Goal: Unclear

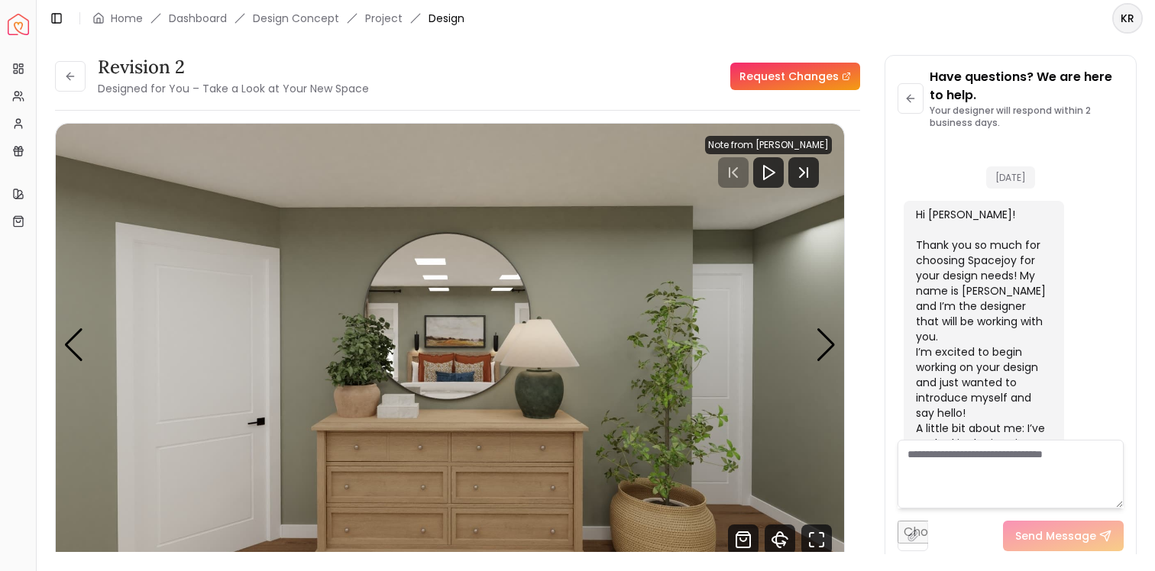
scroll to position [4433, 0]
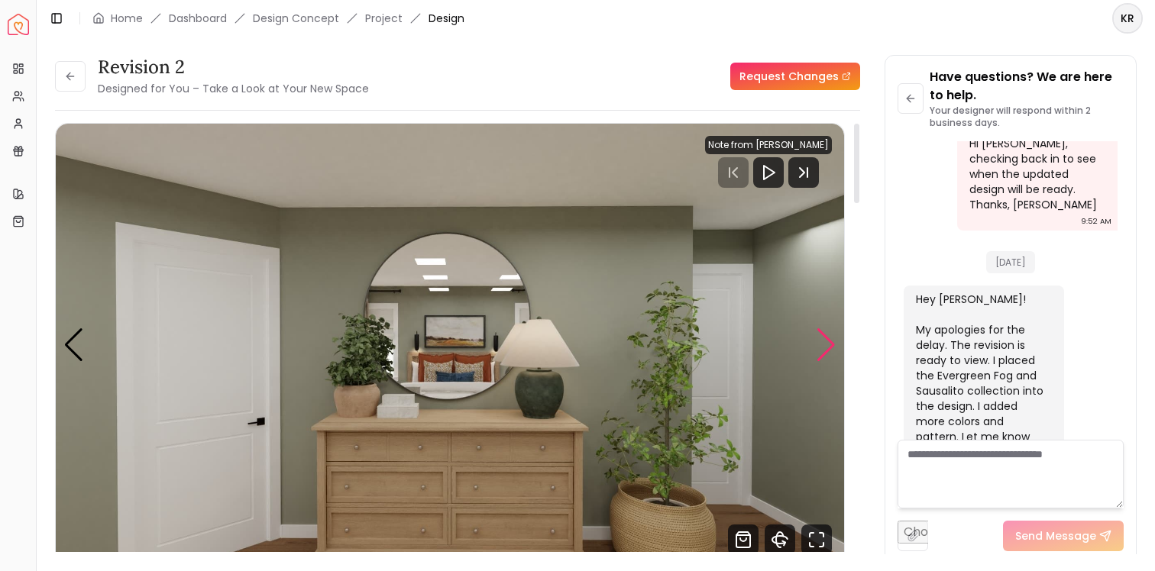
click at [827, 345] on div "Next slide" at bounding box center [826, 345] width 21 height 34
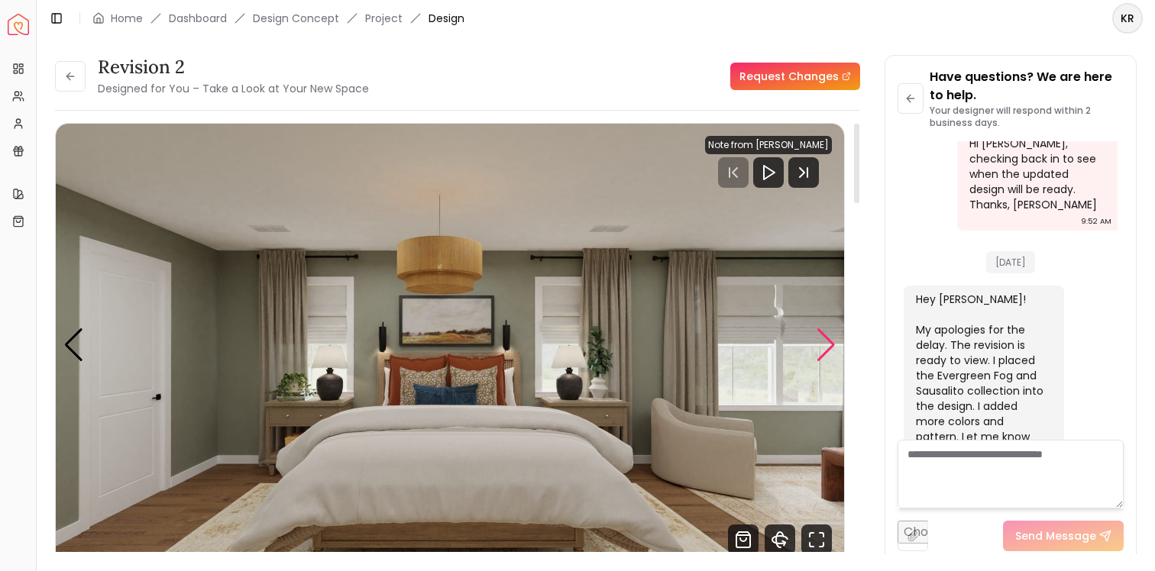
click at [827, 345] on div "Next slide" at bounding box center [826, 345] width 21 height 34
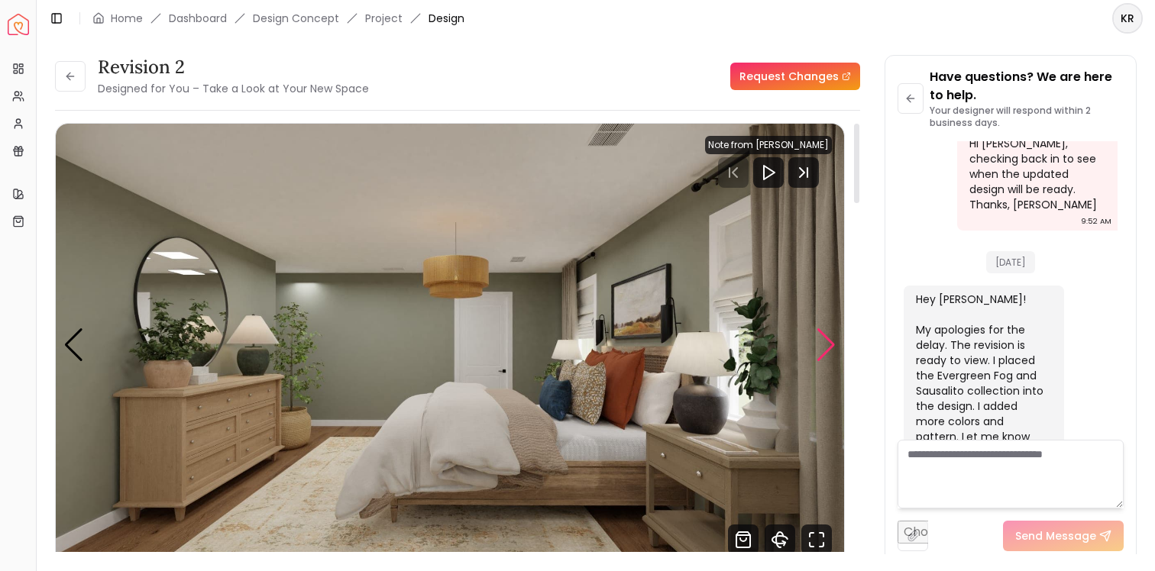
click at [827, 345] on div "Next slide" at bounding box center [826, 345] width 21 height 34
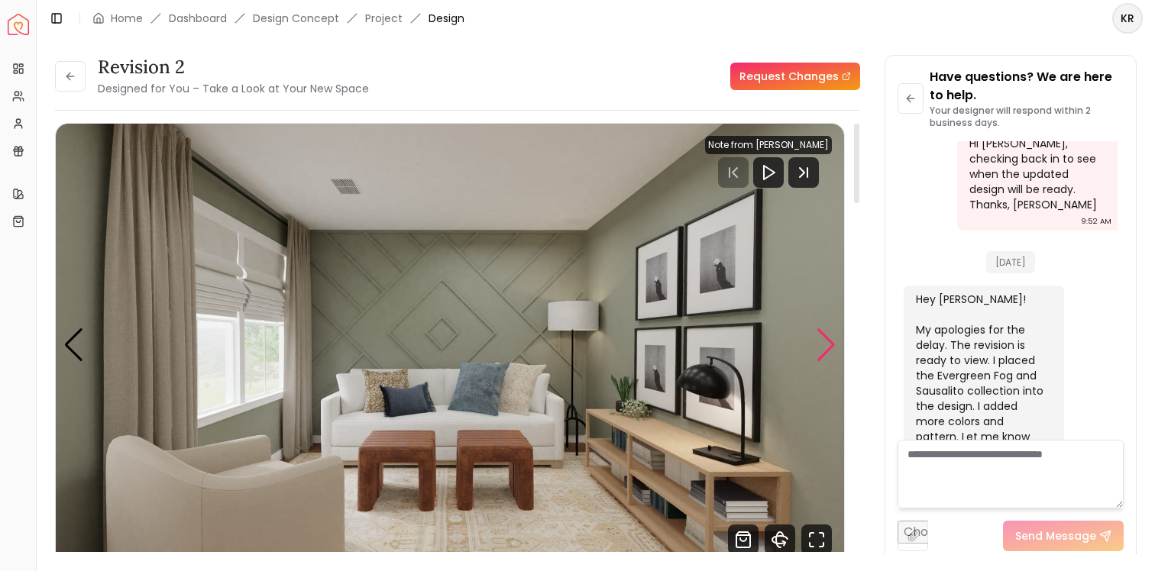
click at [827, 345] on div "Next slide" at bounding box center [826, 345] width 21 height 34
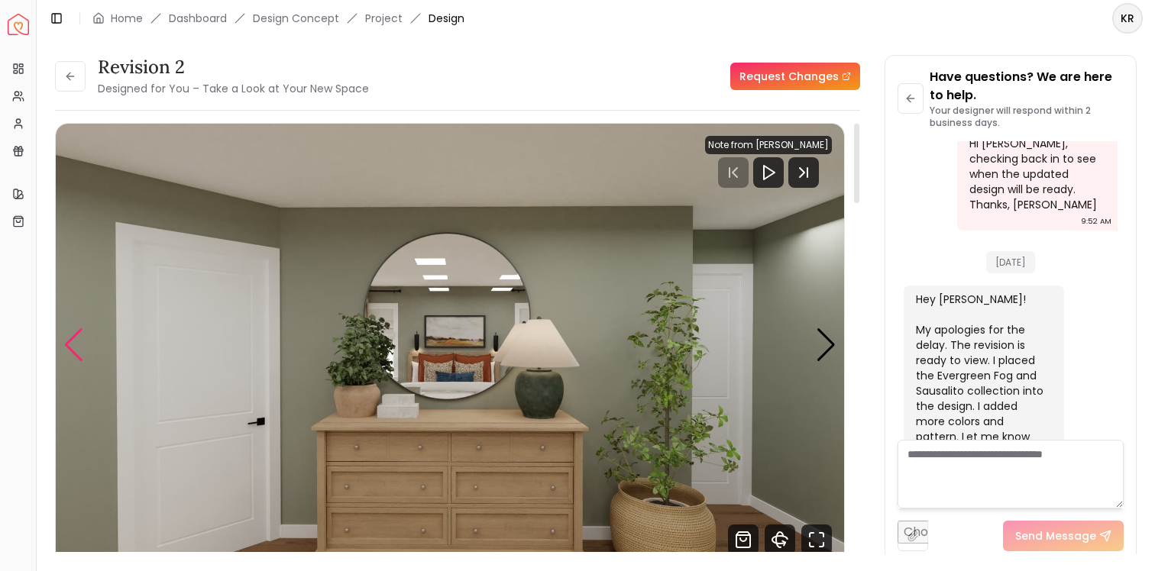
click at [67, 346] on div "Previous slide" at bounding box center [73, 345] width 21 height 34
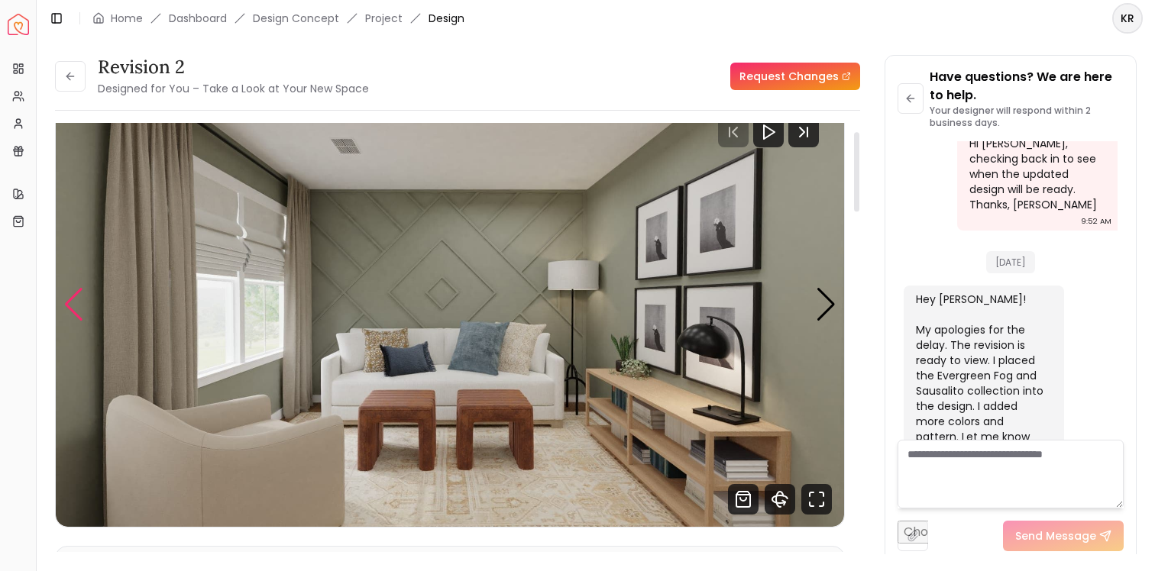
scroll to position [40, 0]
